Goal: Find specific page/section

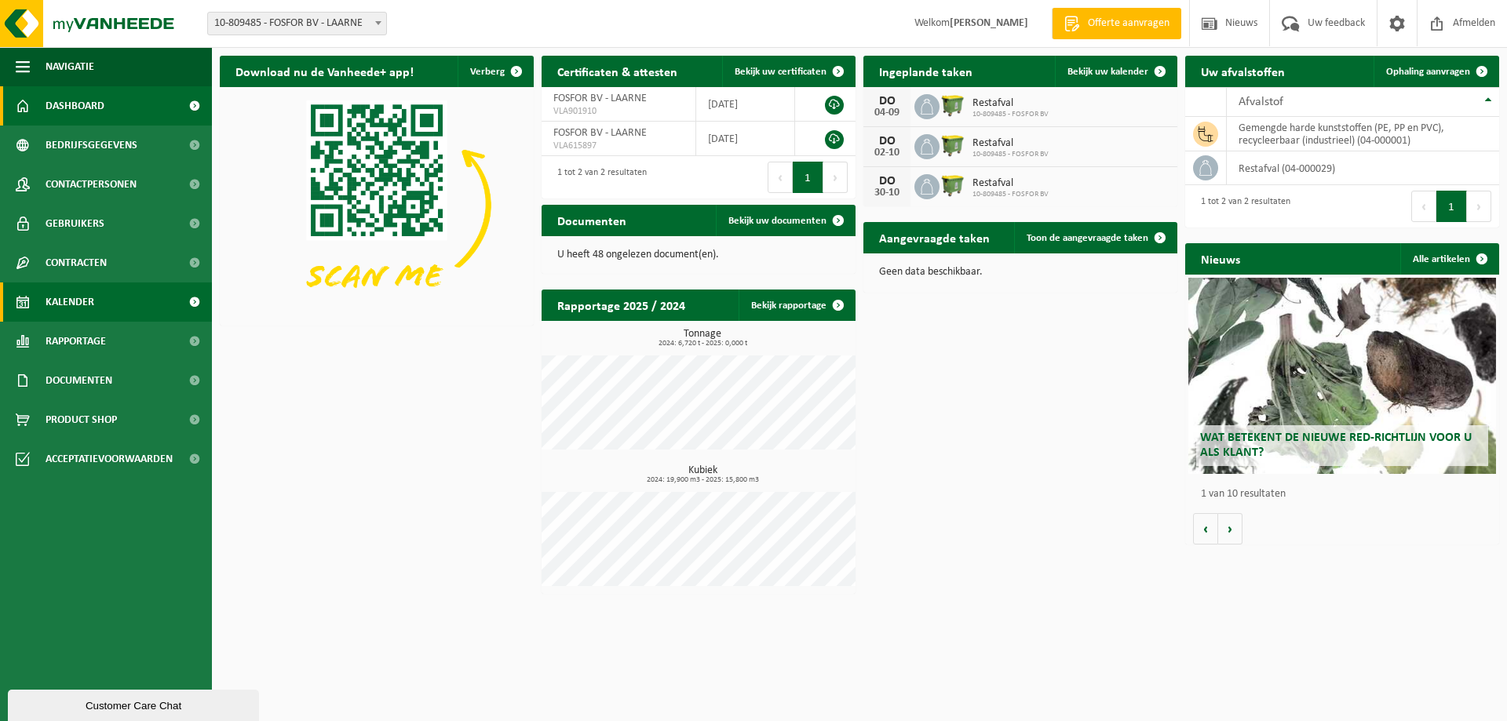
click at [83, 300] on span "Kalender" at bounding box center [70, 301] width 49 height 39
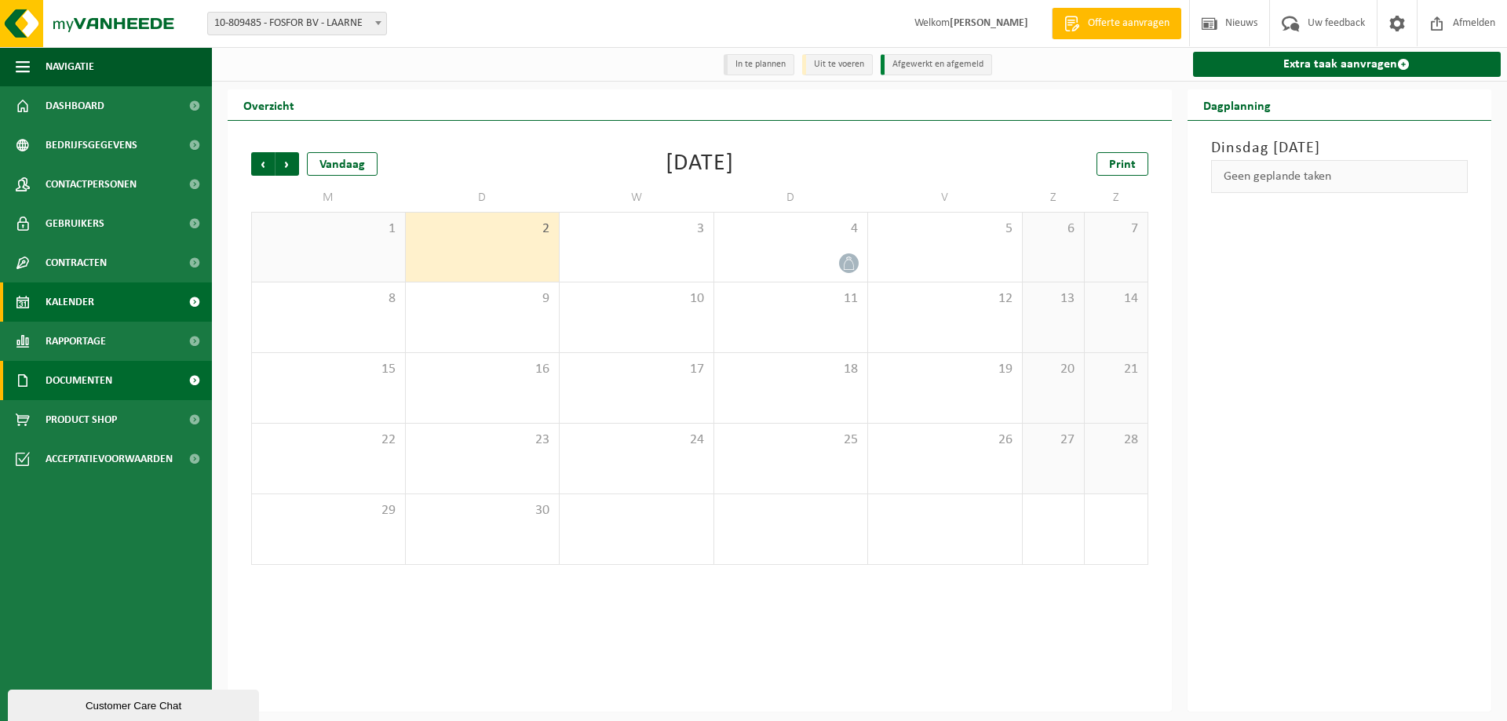
click at [78, 386] on span "Documenten" at bounding box center [79, 380] width 67 height 39
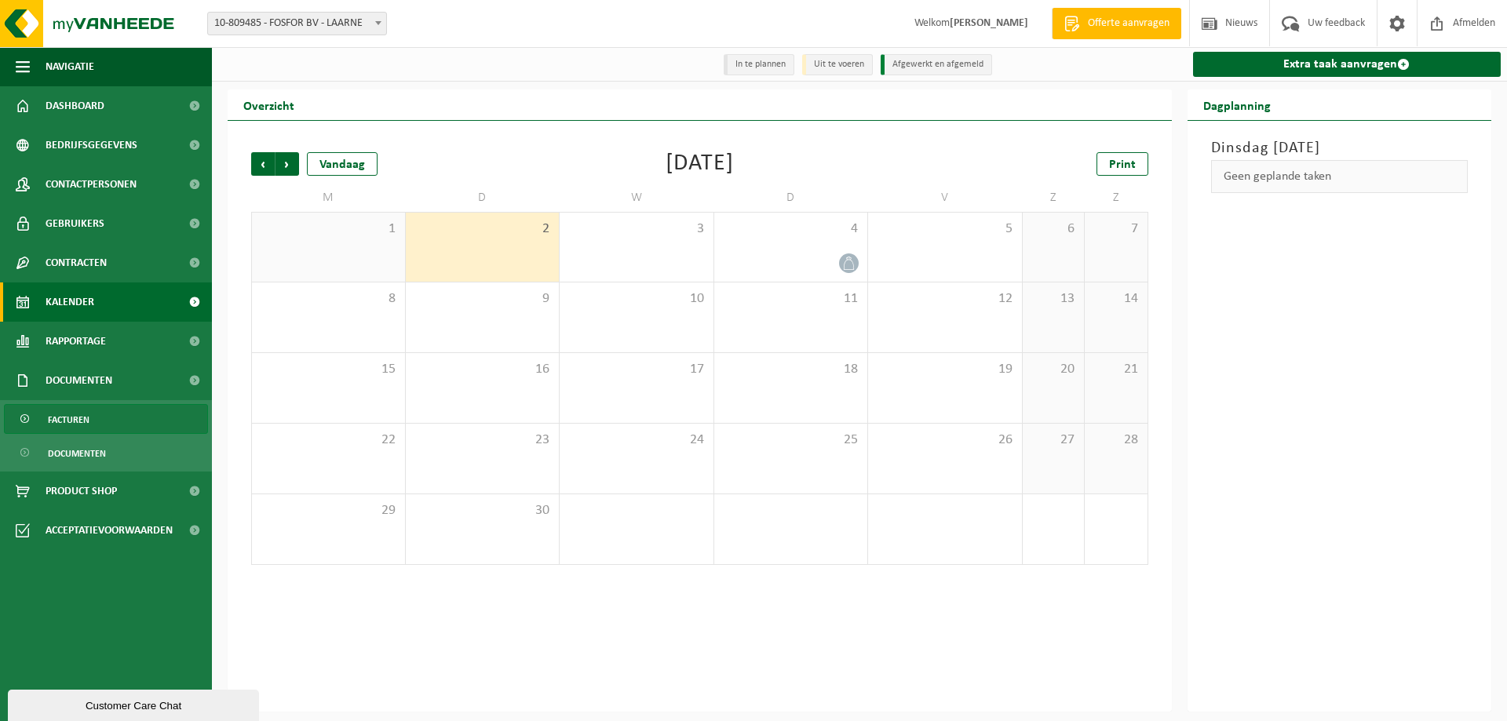
click at [88, 424] on span "Facturen" at bounding box center [69, 420] width 42 height 30
